Goal: Complete application form

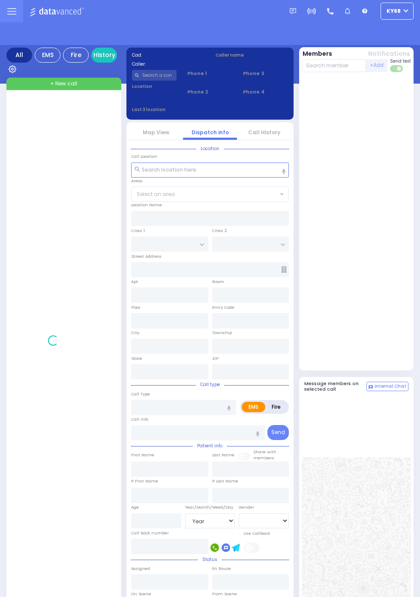
select select "Year"
select select "[DEMOGRAPHIC_DATA]"
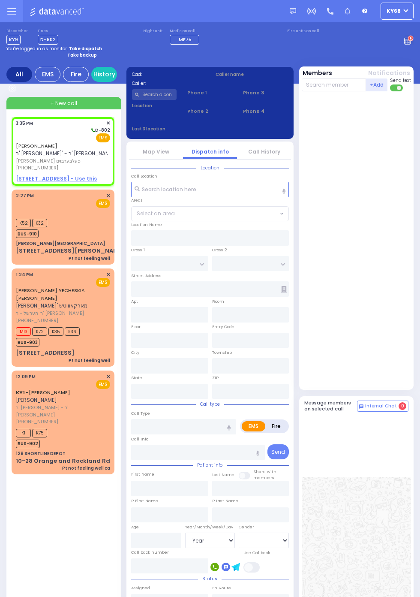
select select
radio input "true"
type input "[PERSON_NAME]"
type input "FELBERBAUM"
select select
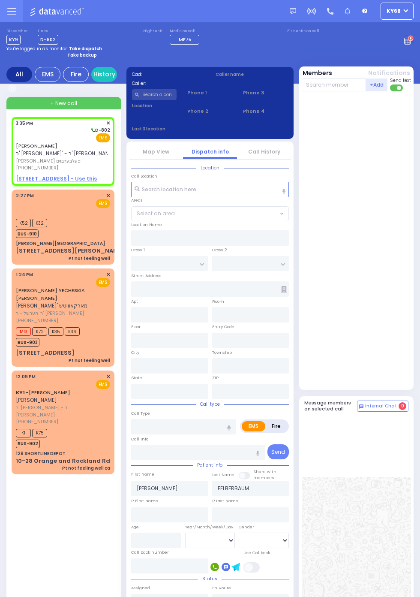
select select
type input "15:35"
select select
radio input "true"
select select
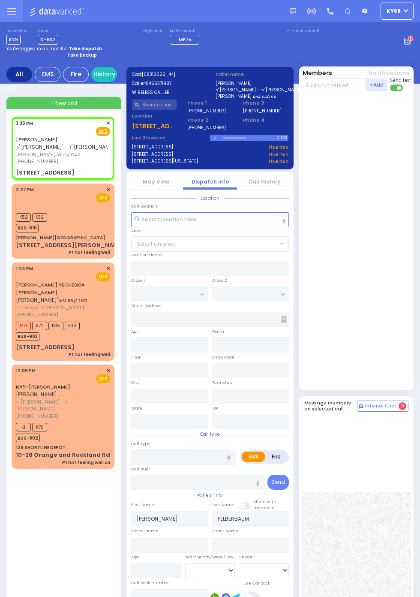
select select
radio input "true"
type input "6"
select select
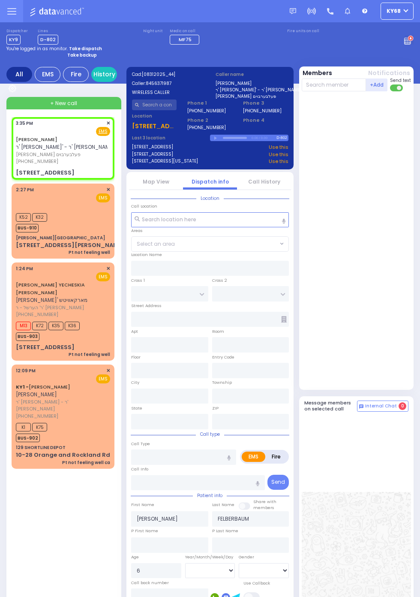
radio input "true"
select select
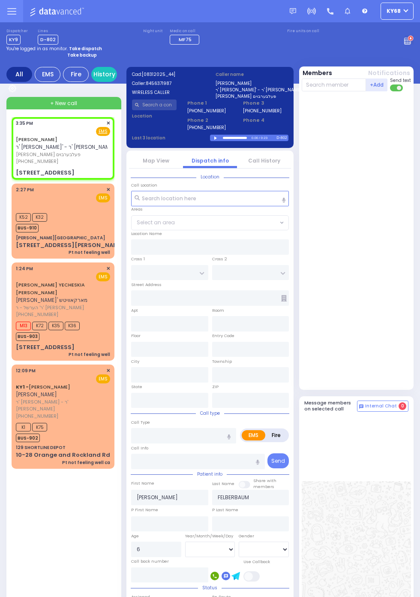
select select
radio input "true"
select select
type input "S.M. ROSMER RD"
type input "BEER SHAVA ST"
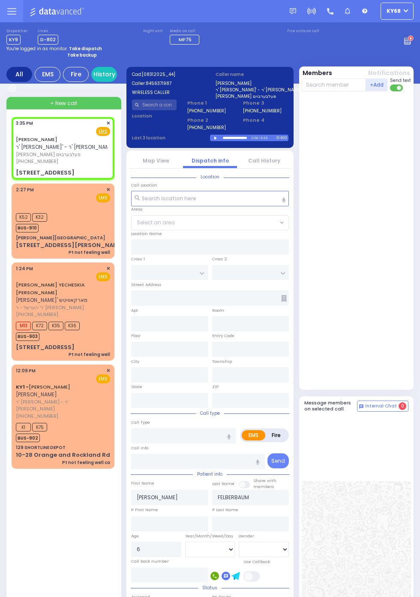
type input "7 BEER SHAVA ST"
type input "205"
type input "Kiryas Joel"
type input "[US_STATE]"
type input "10950"
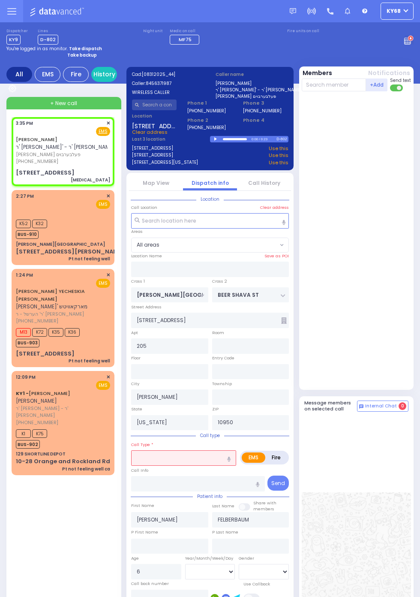
select select
type input "Dislocation"
radio input "true"
select select
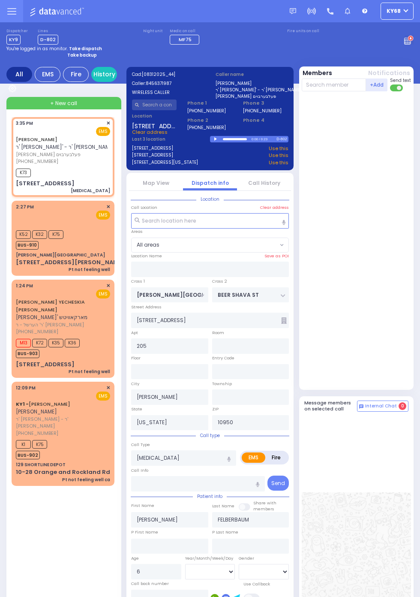
select select
radio input "true"
select select
type input "15:37"
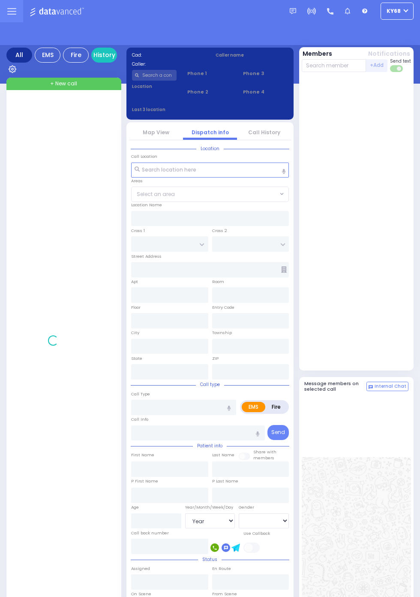
select select "Year"
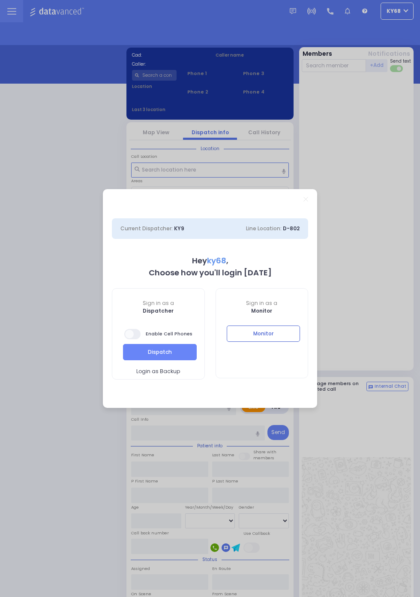
select select "12"
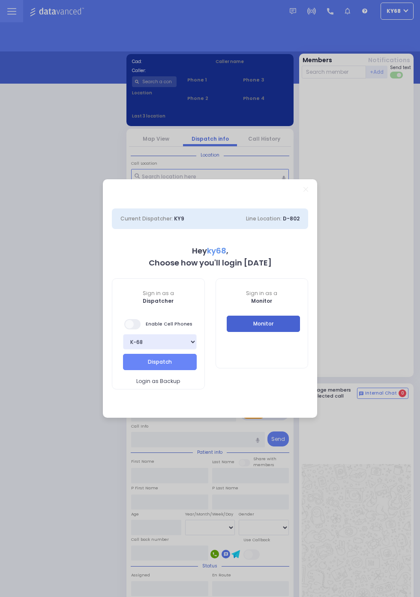
click at [300, 332] on button "Monitor" at bounding box center [264, 323] width 74 height 16
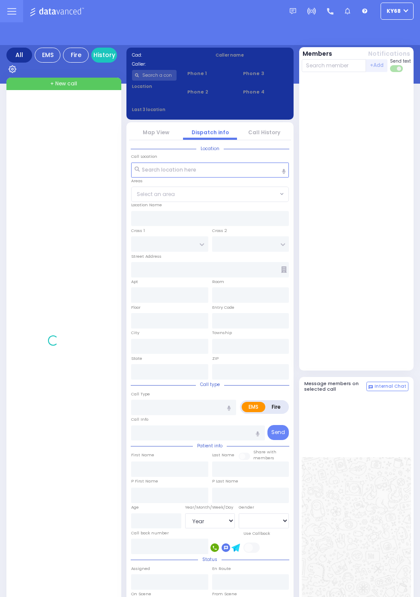
select select "Year"
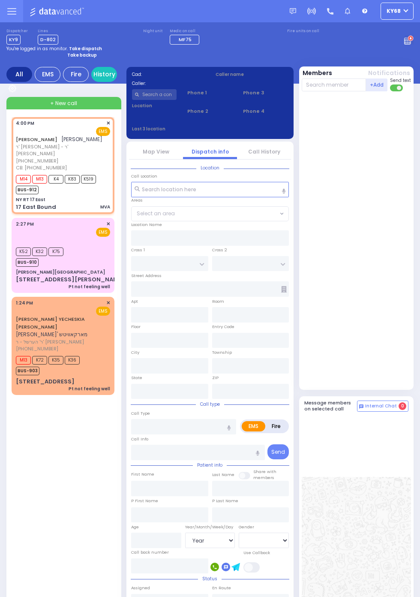
select select
type input "MVA"
radio input "true"
type input "min"
type input "[PERSON_NAME]"
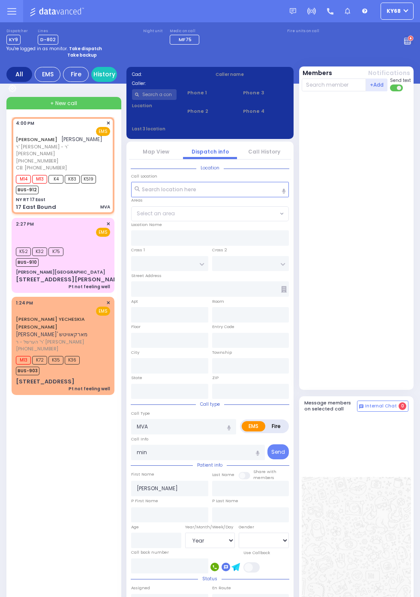
type input "GREENFELD"
select select
type input "8454947747"
type input "16:00"
type input "16:02"
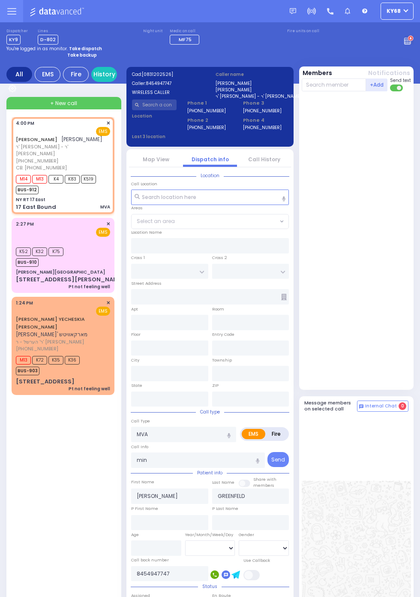
type input "NY RT 17 East"
type input "17 East Bound"
type input "120"
type input "122"
type input "Monroe"
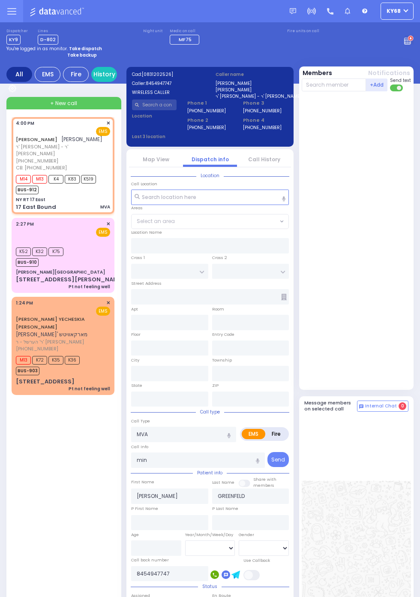
type input "New York"
type input "10001"
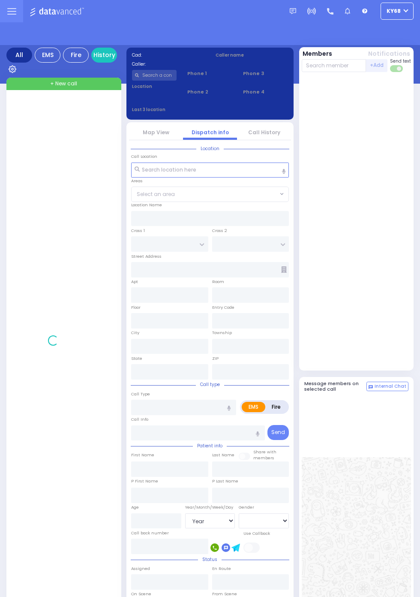
select select "Year"
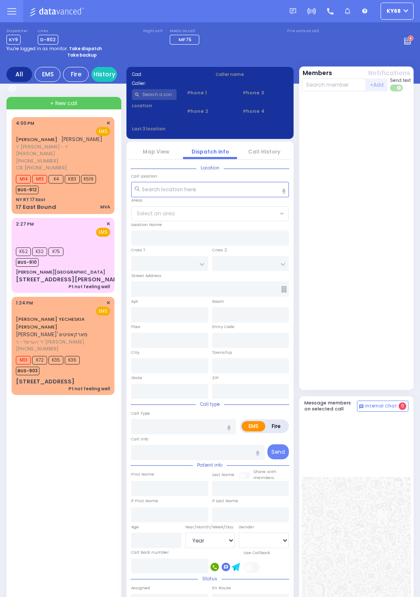
select select "Year"
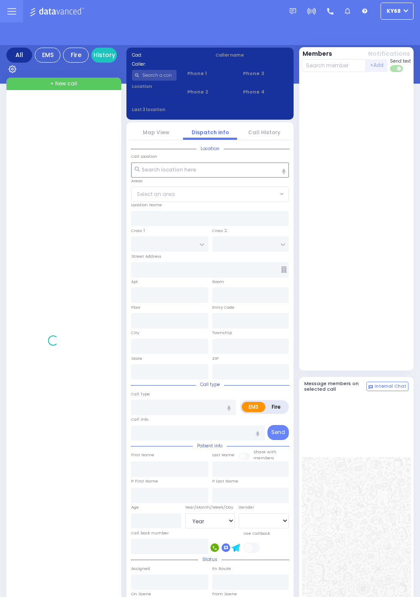
select select "Year"
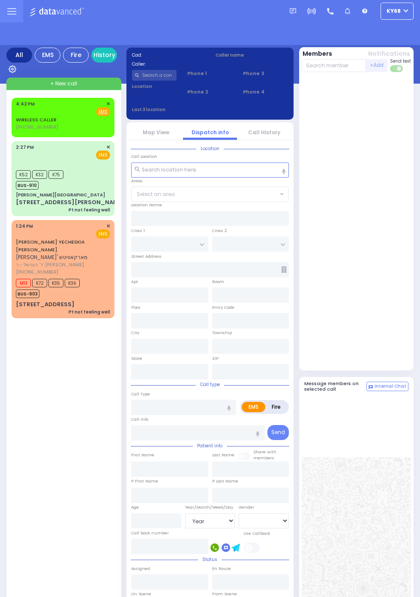
select select "Year"
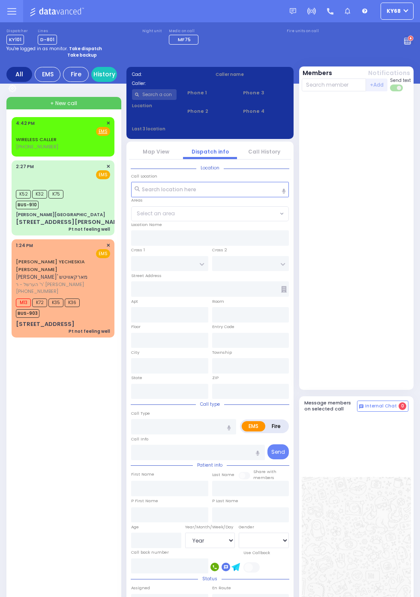
click at [92, 55] on strong "Take backup" at bounding box center [82, 55] width 30 height 6
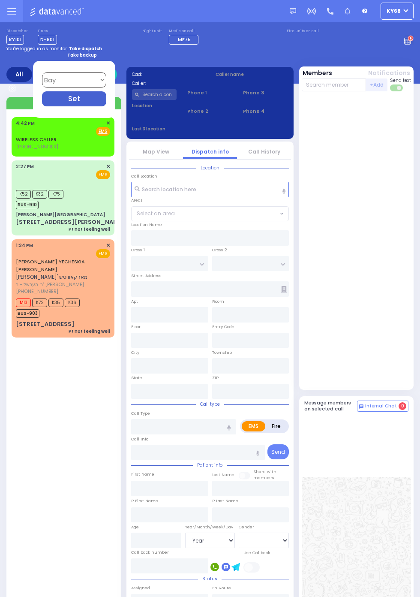
select select "12"
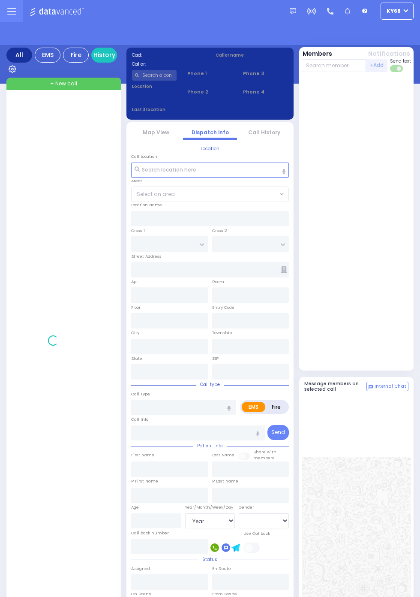
select select "Year"
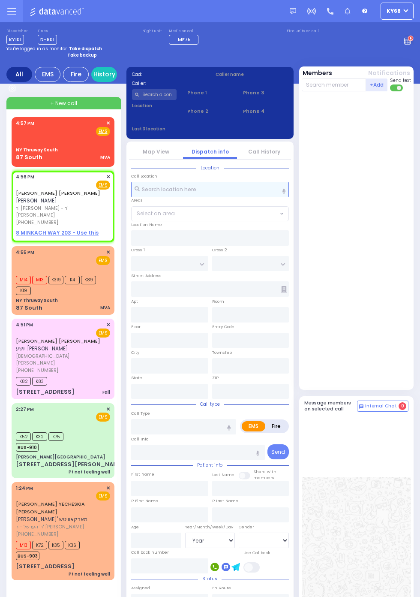
select select
radio input "true"
type input "WOLF"
type input "LANDAU"
select select
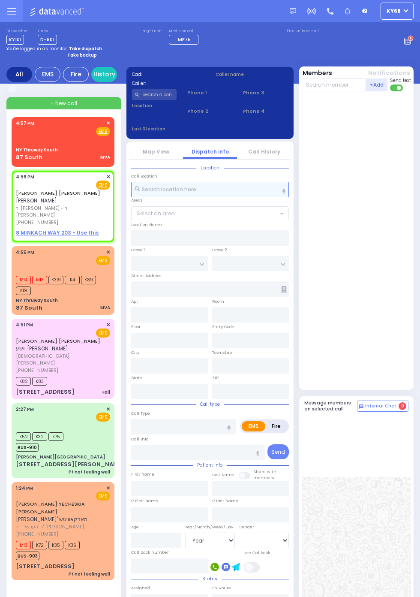
type input "16:56"
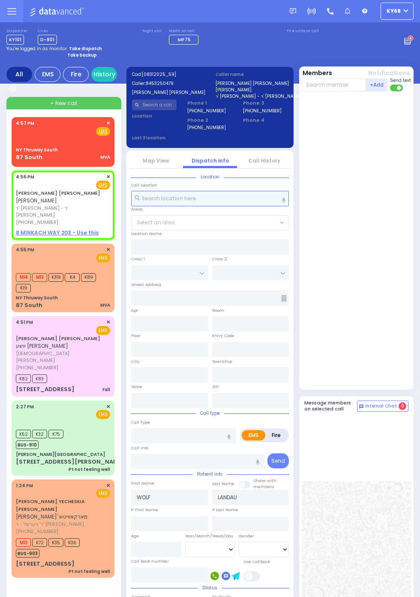
select select
radio input "true"
select select
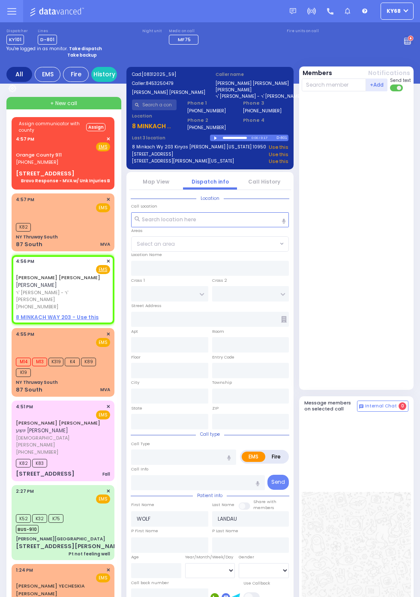
click at [16, 346] on div at bounding box center [17, 350] width 3 height 8
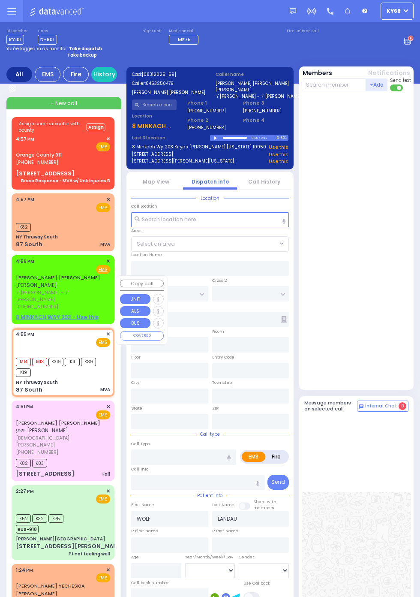
select select
type input "MVA"
radio input "true"
select select
type input "16:55"
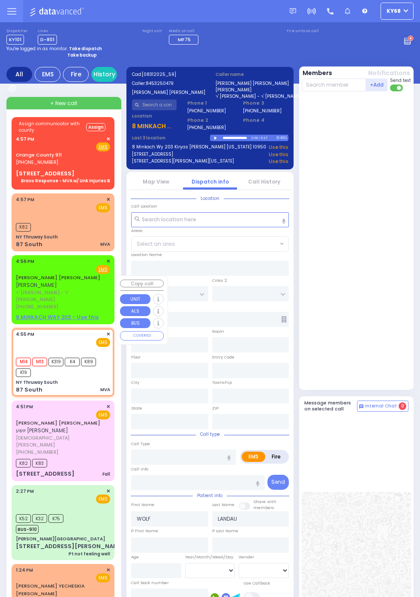
type input "16:55"
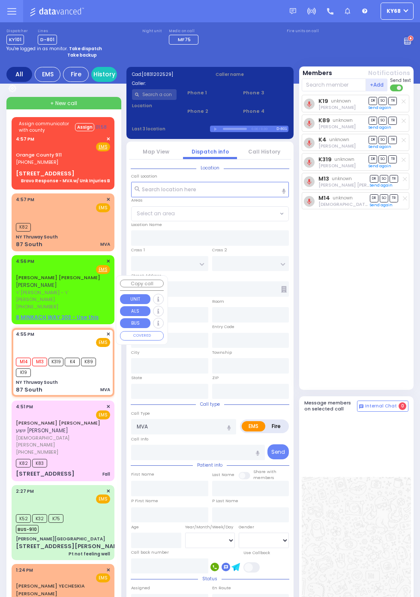
type input "NY Thruway South"
type input "87 South"
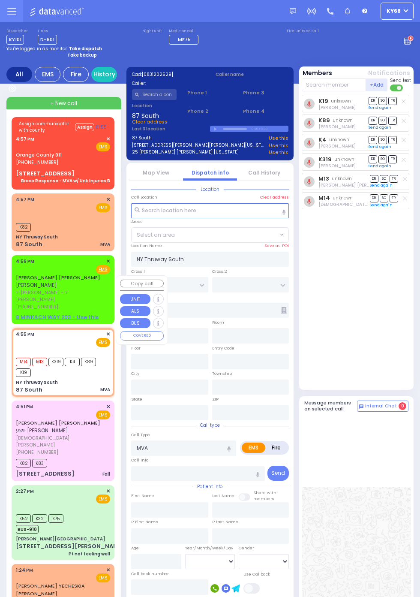
click at [380, 303] on div "K19 unknown Shaye Wercberger DR SO TR Send again" at bounding box center [357, 240] width 111 height 291
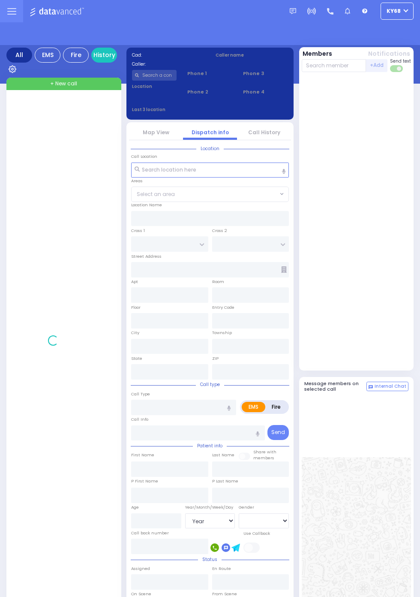
select select "Year"
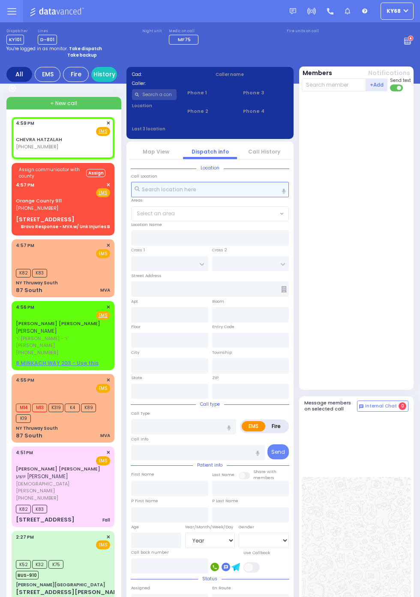
select select
radio input "true"
select select
type input "16:59"
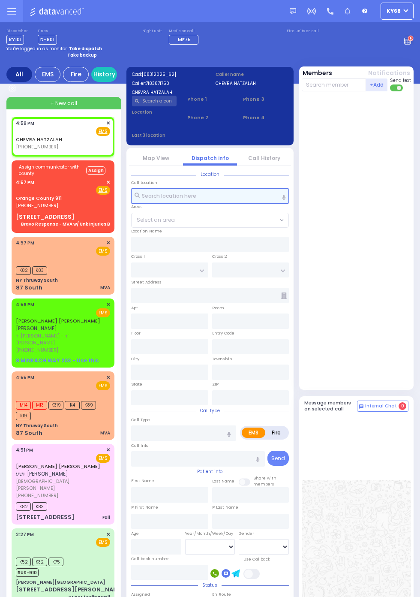
select select
radio input "true"
select select
